Goal: Task Accomplishment & Management: Manage account settings

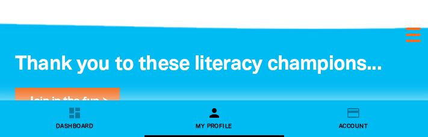
scroll to position [1393, 0]
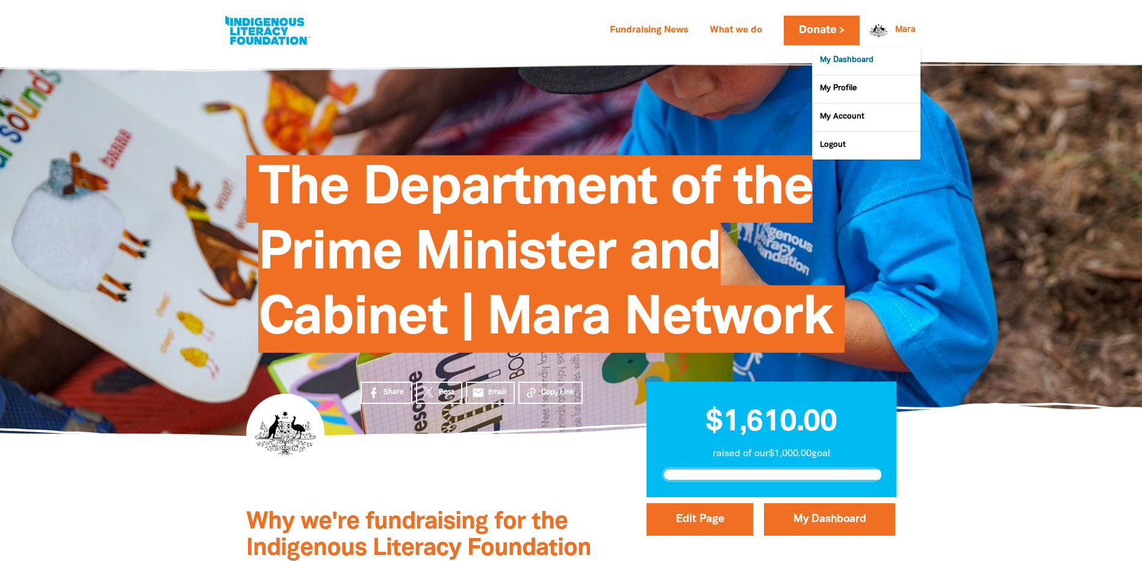
click at [890, 53] on link "My Dashboard" at bounding box center [866, 61] width 108 height 28
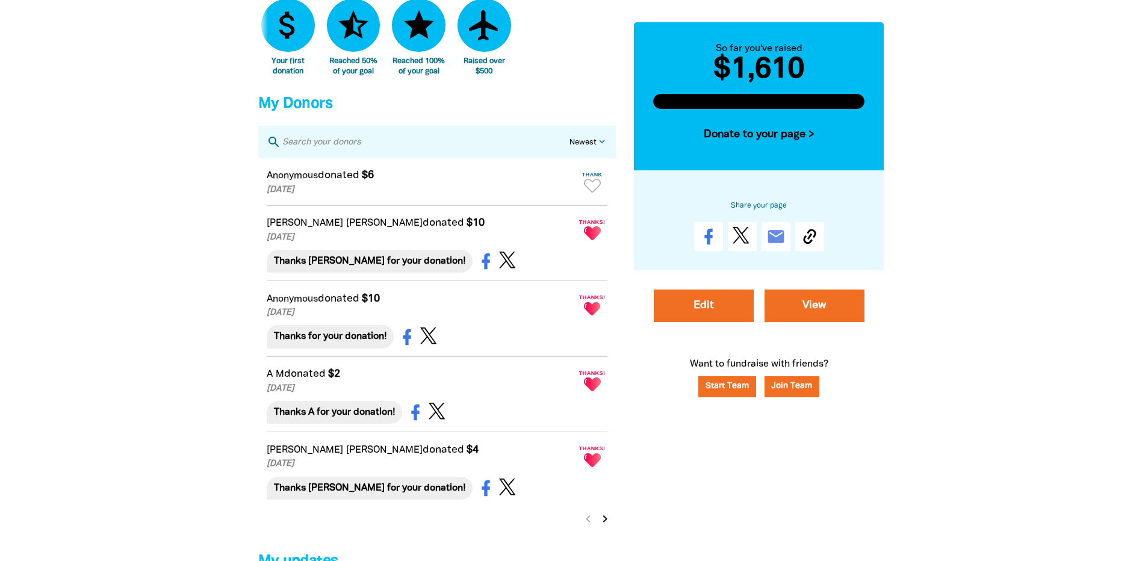
scroll to position [806, 0]
click at [588, 192] on icon "Paginated content" at bounding box center [592, 185] width 17 height 14
type textarea "Thanks for your donation!"
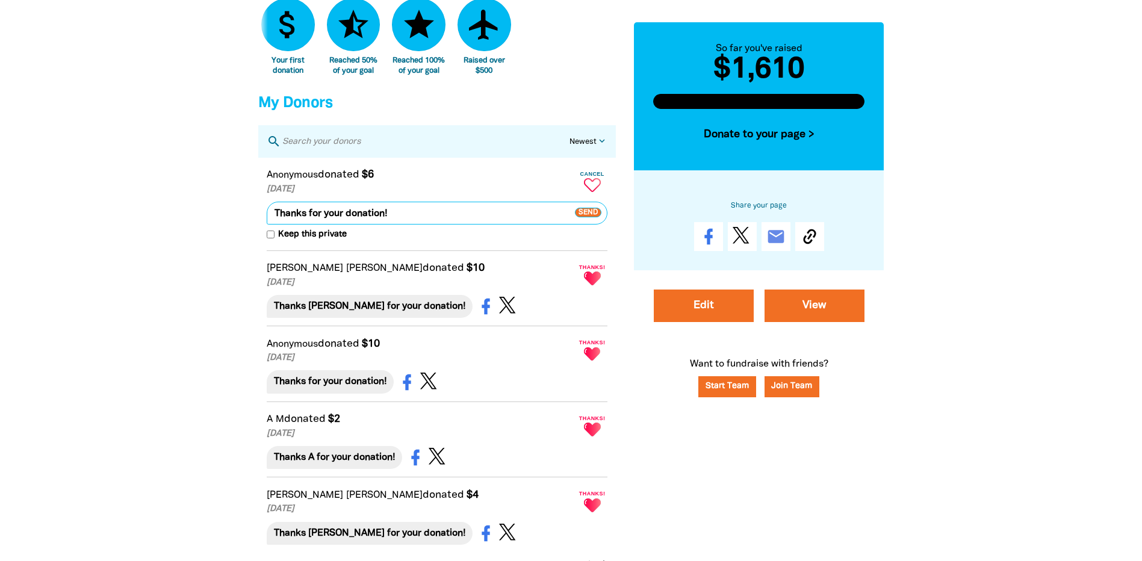
click at [597, 218] on span "Send" at bounding box center [588, 213] width 26 height 10
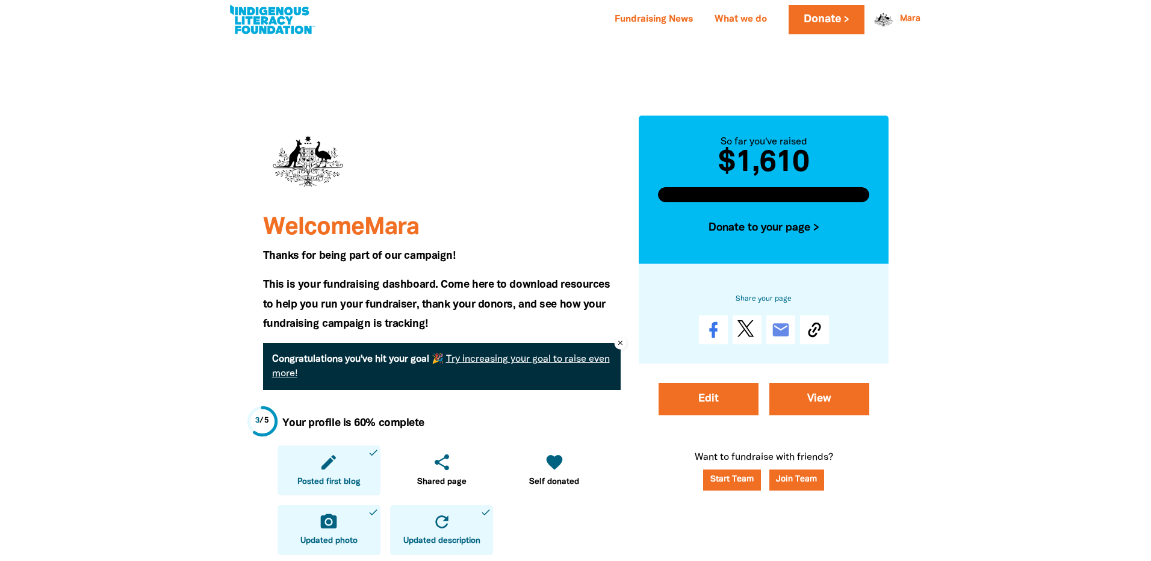
scroll to position [0, 0]
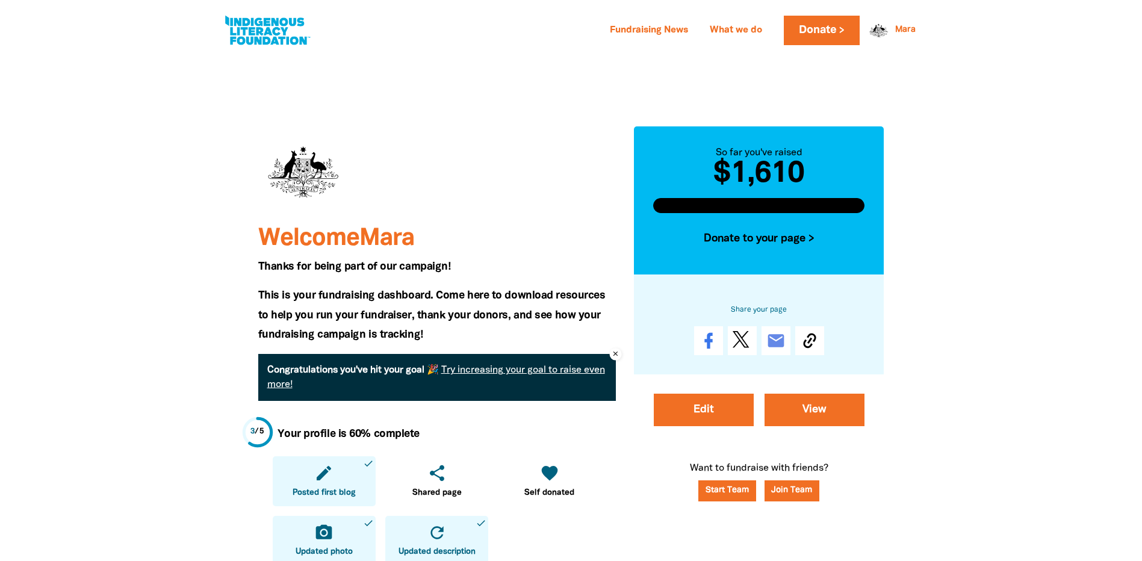
click at [488, 369] on link "Try increasing your goal to raise even more!" at bounding box center [436, 377] width 338 height 23
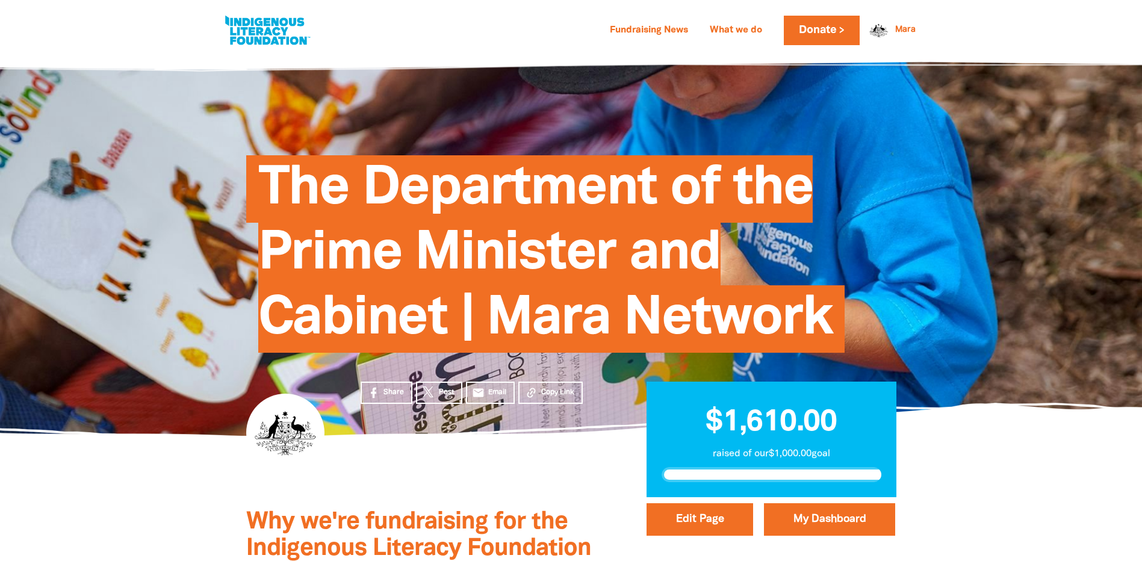
select select "Yes"
select select "Activity"
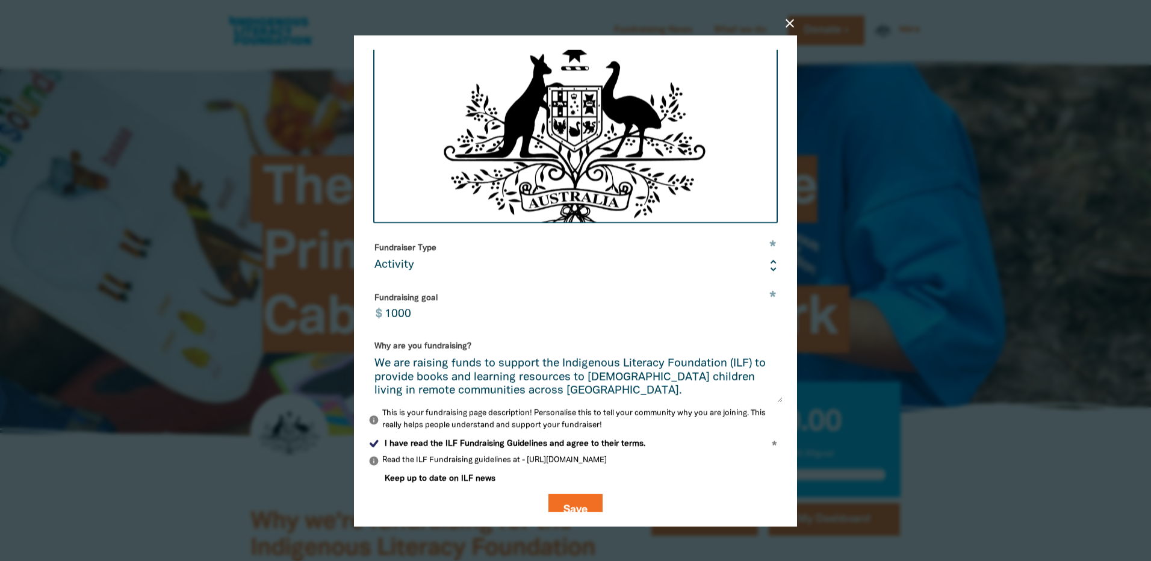
scroll to position [234, 0]
click at [765, 319] on input "1001" at bounding box center [580, 307] width 405 height 38
click at [428, 326] on input "1001" at bounding box center [580, 307] width 405 height 38
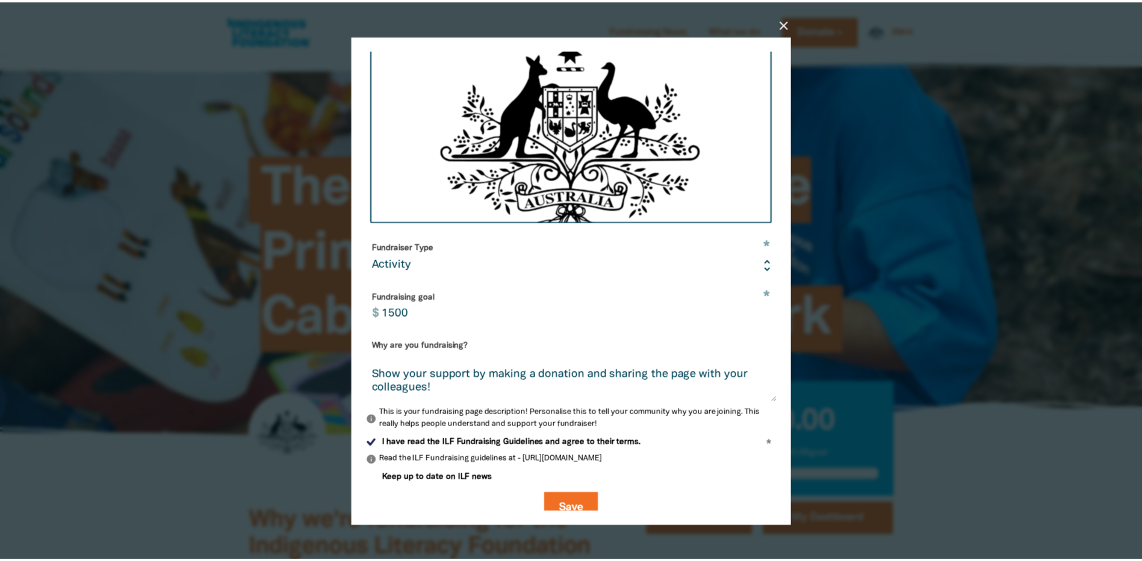
scroll to position [255, 0]
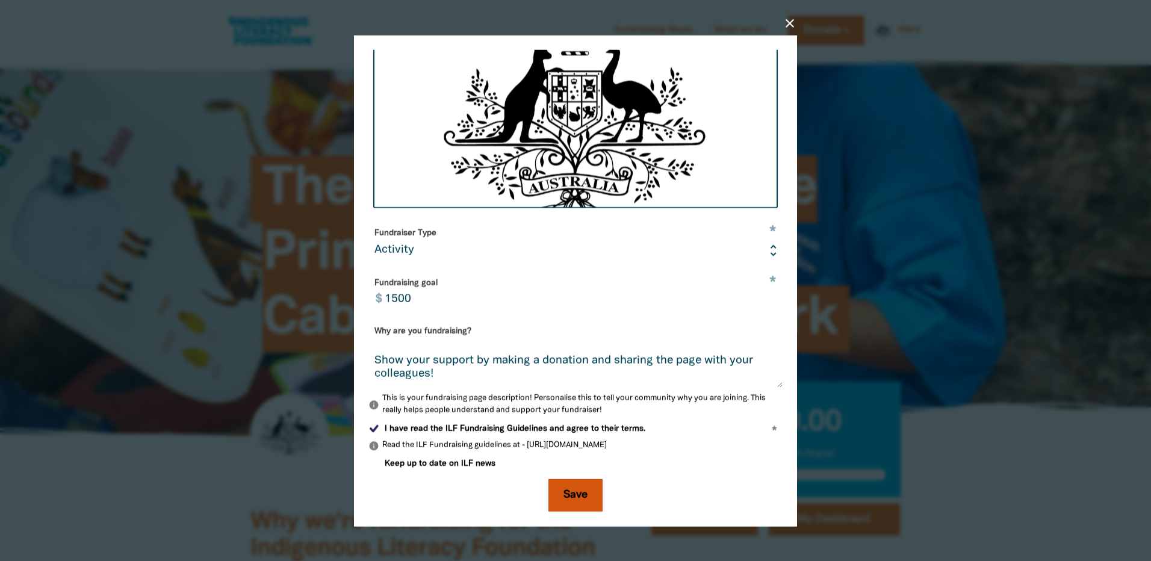
type input "1500"
click at [578, 497] on button "Save" at bounding box center [576, 495] width 54 height 33
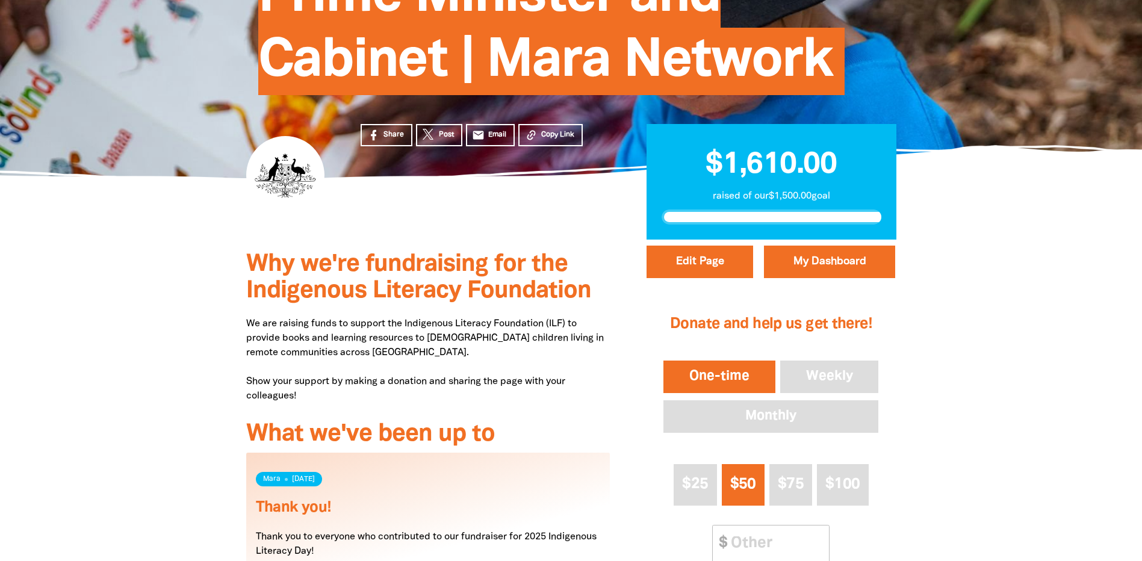
scroll to position [257, 0]
